Goal: Information Seeking & Learning: Learn about a topic

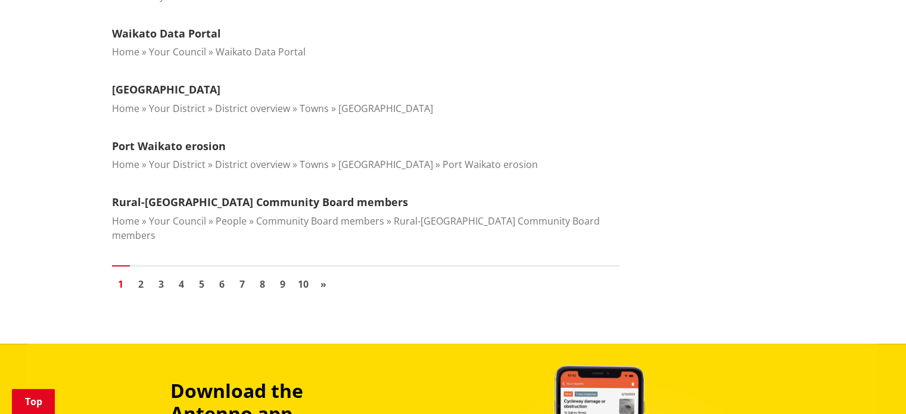
scroll to position [1370, 0]
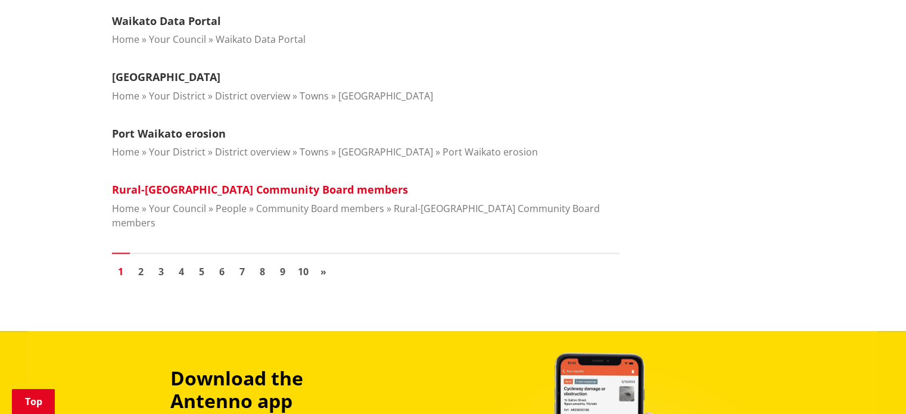
click at [315, 182] on link "Rural-Port Waikato Community Board members" at bounding box center [260, 189] width 296 height 14
click at [313, 183] on link "Rural-Port Waikato Community Board members" at bounding box center [260, 189] width 296 height 14
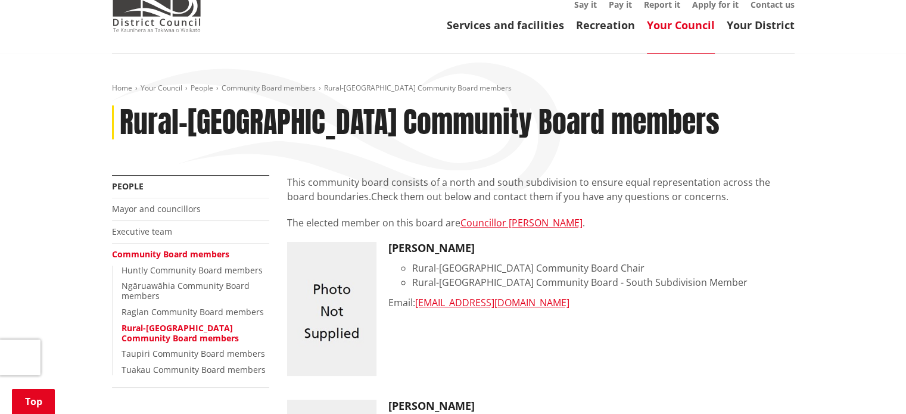
scroll to position [60, 0]
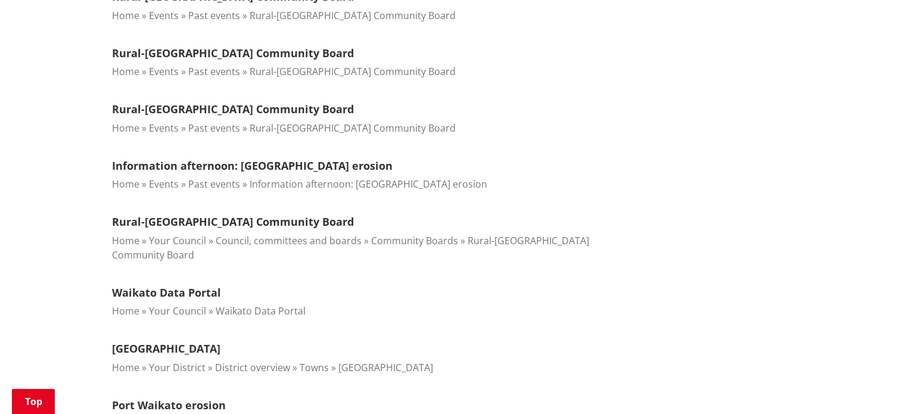
scroll to position [1310, 0]
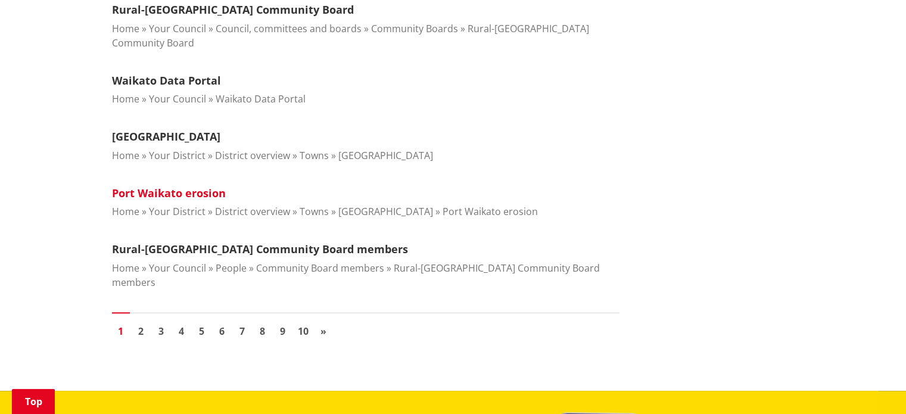
click at [156, 188] on link "Port Waikato erosion" at bounding box center [169, 193] width 114 height 14
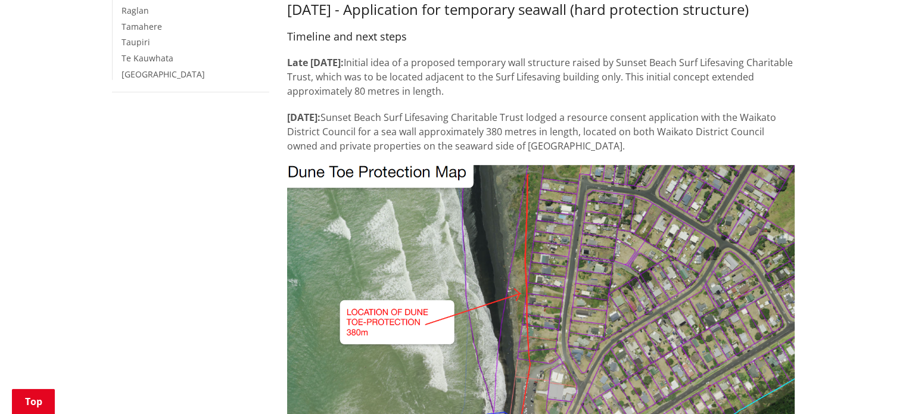
scroll to position [476, 0]
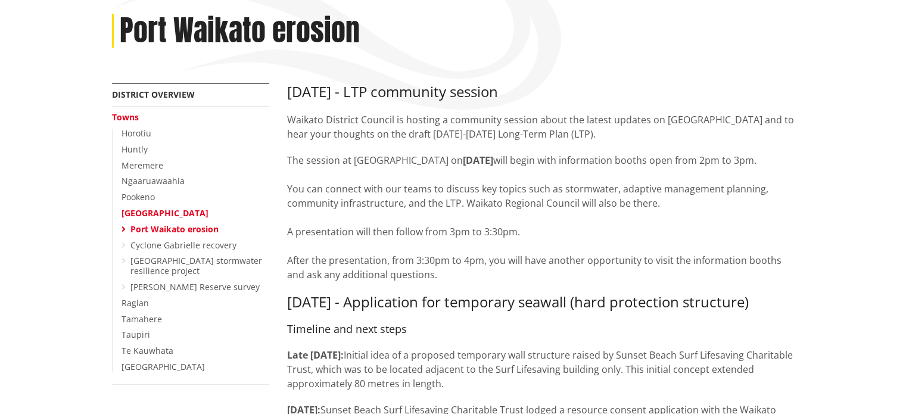
scroll to position [179, 0]
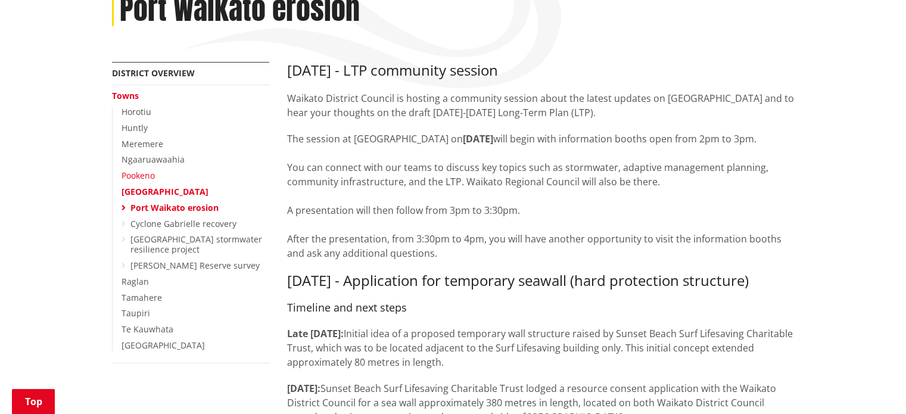
click at [136, 177] on link "Pookeno" at bounding box center [137, 175] width 33 height 11
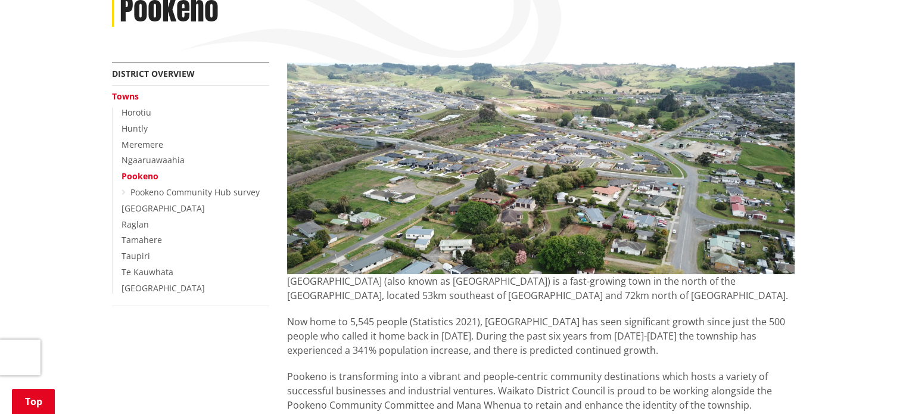
scroll to position [179, 0]
click at [155, 270] on link "Te Kauwhata" at bounding box center [147, 271] width 52 height 11
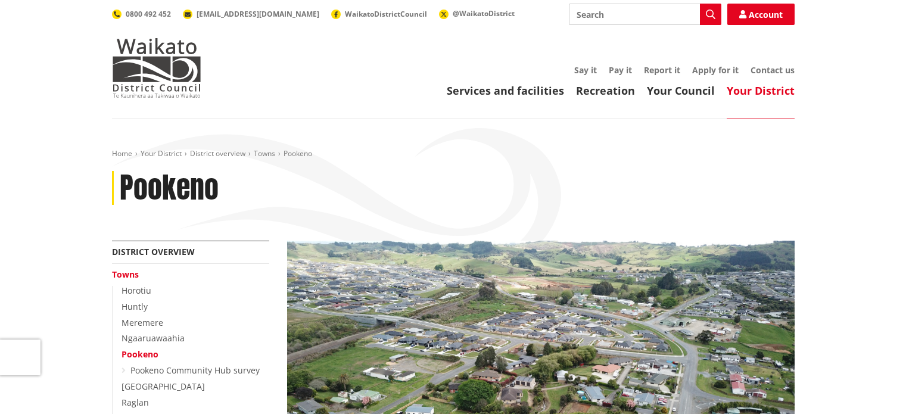
scroll to position [179, 0]
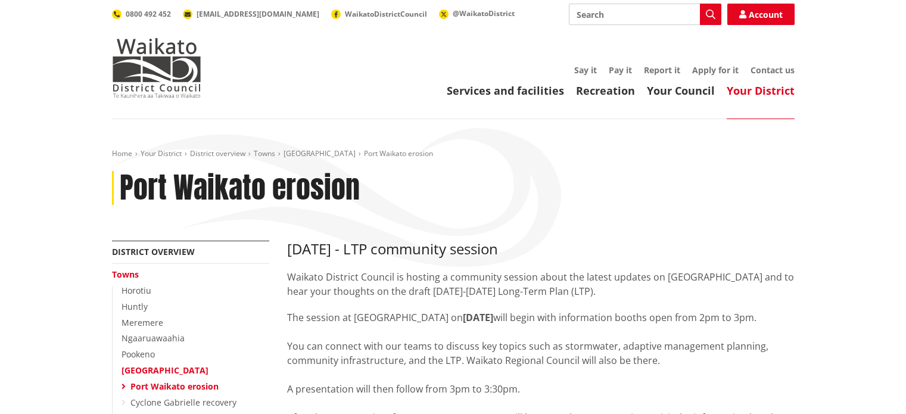
scroll to position [179, 0]
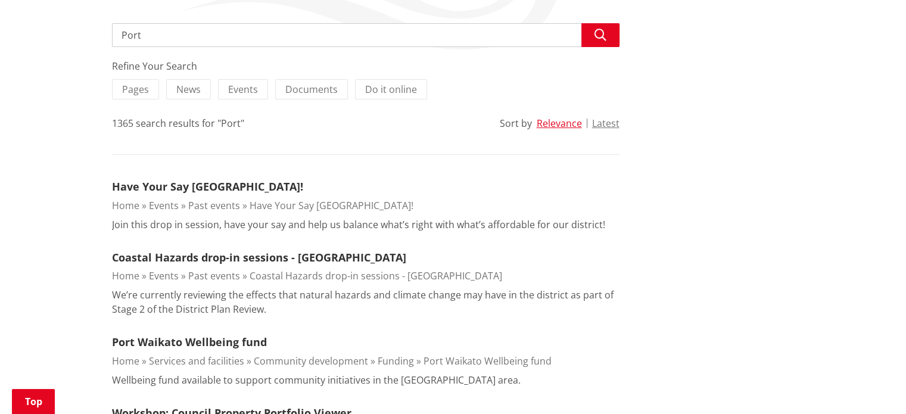
scroll to position [238, 0]
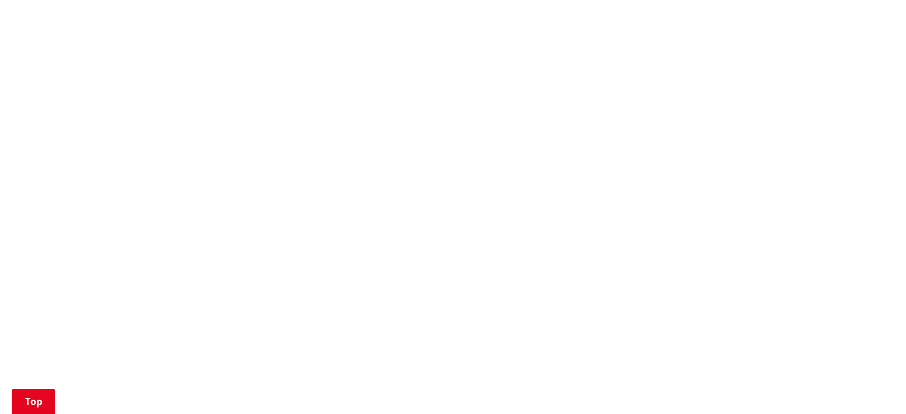
scroll to position [996, 0]
